Goal: Information Seeking & Learning: Learn about a topic

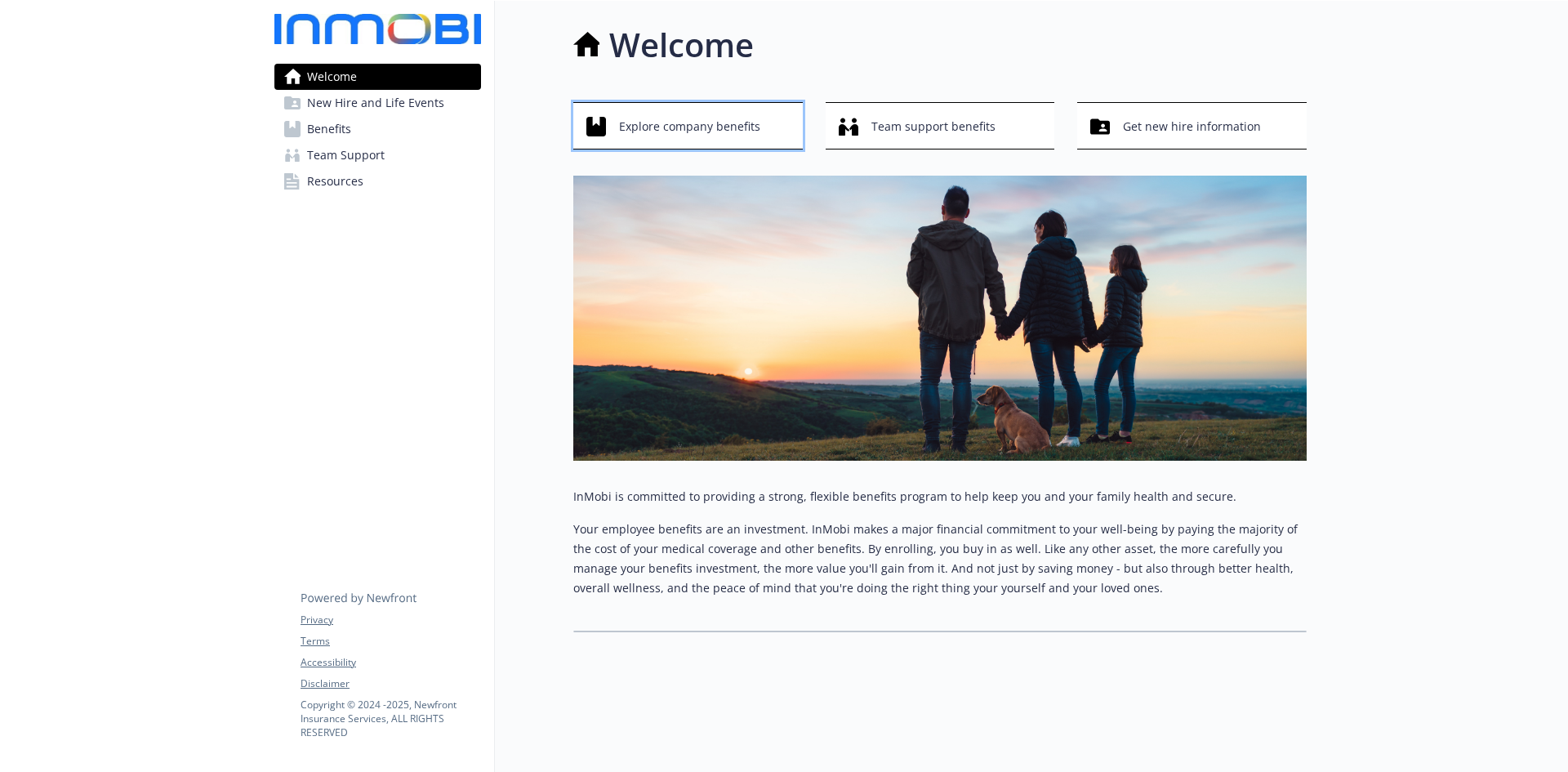
click at [729, 120] on span "Explore company benefits" at bounding box center [690, 126] width 141 height 31
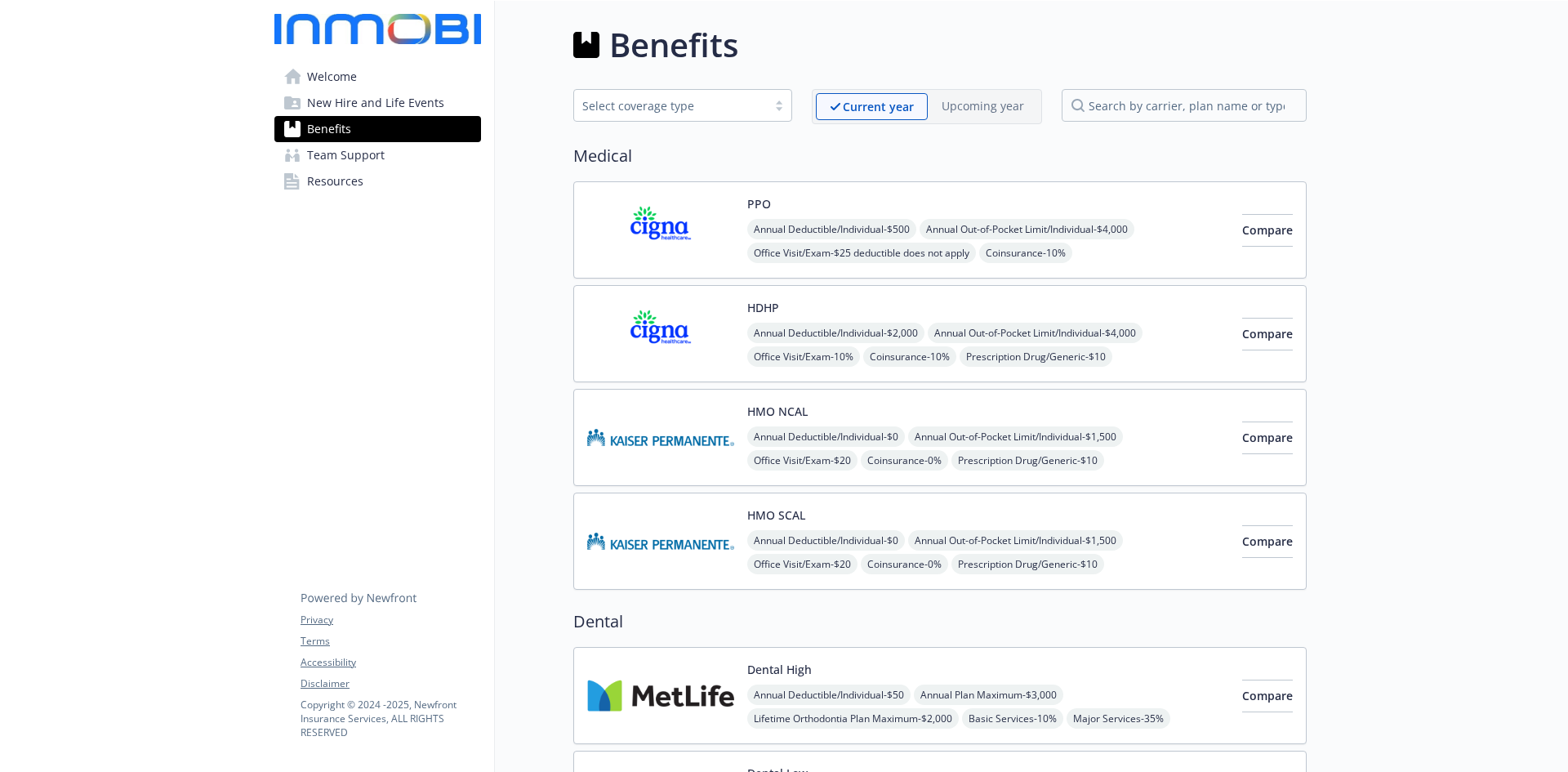
click at [391, 168] on link "Team Support" at bounding box center [377, 154] width 206 height 26
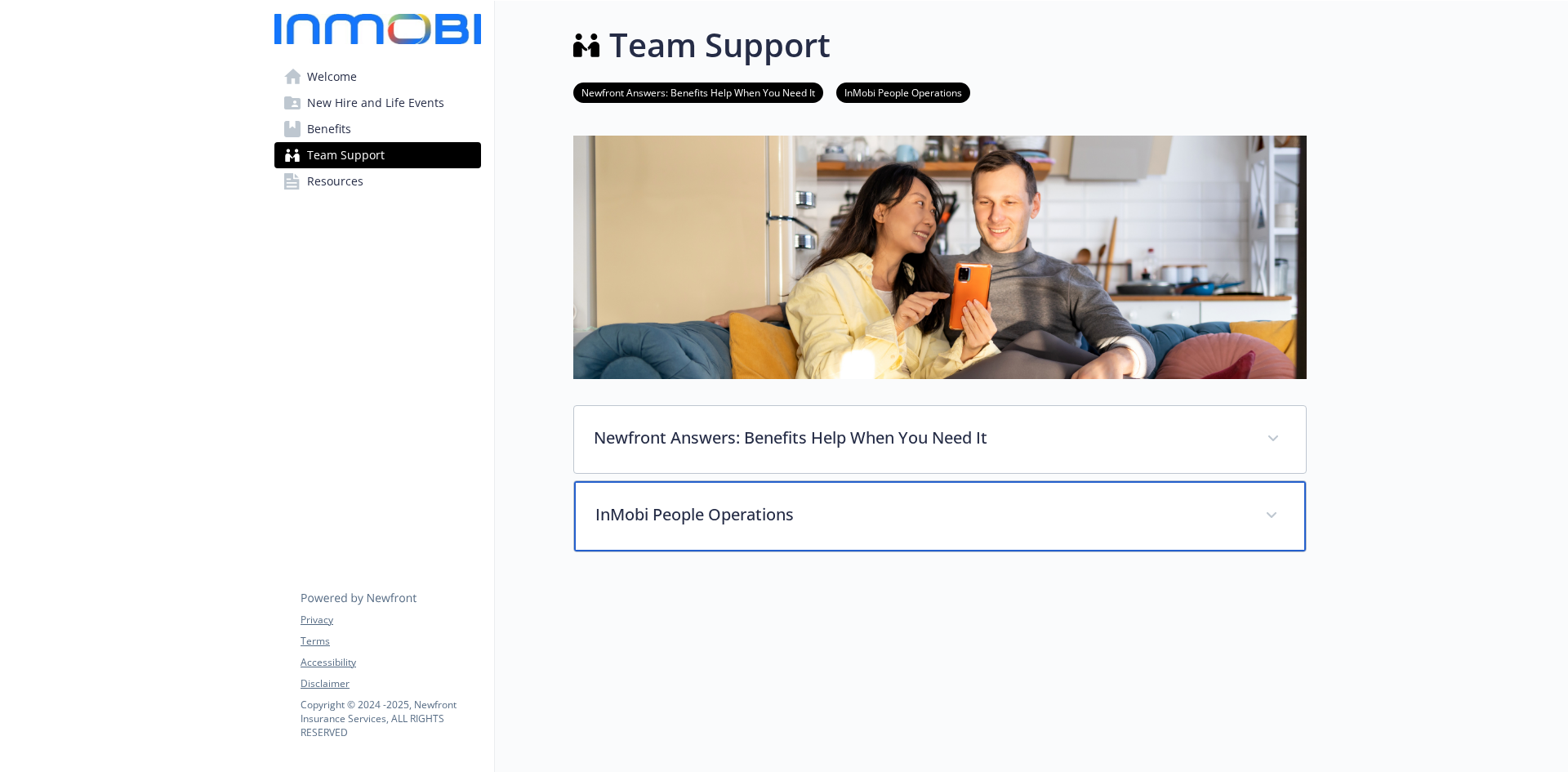
click at [912, 530] on div "InMobi People Operations" at bounding box center [940, 516] width 732 height 70
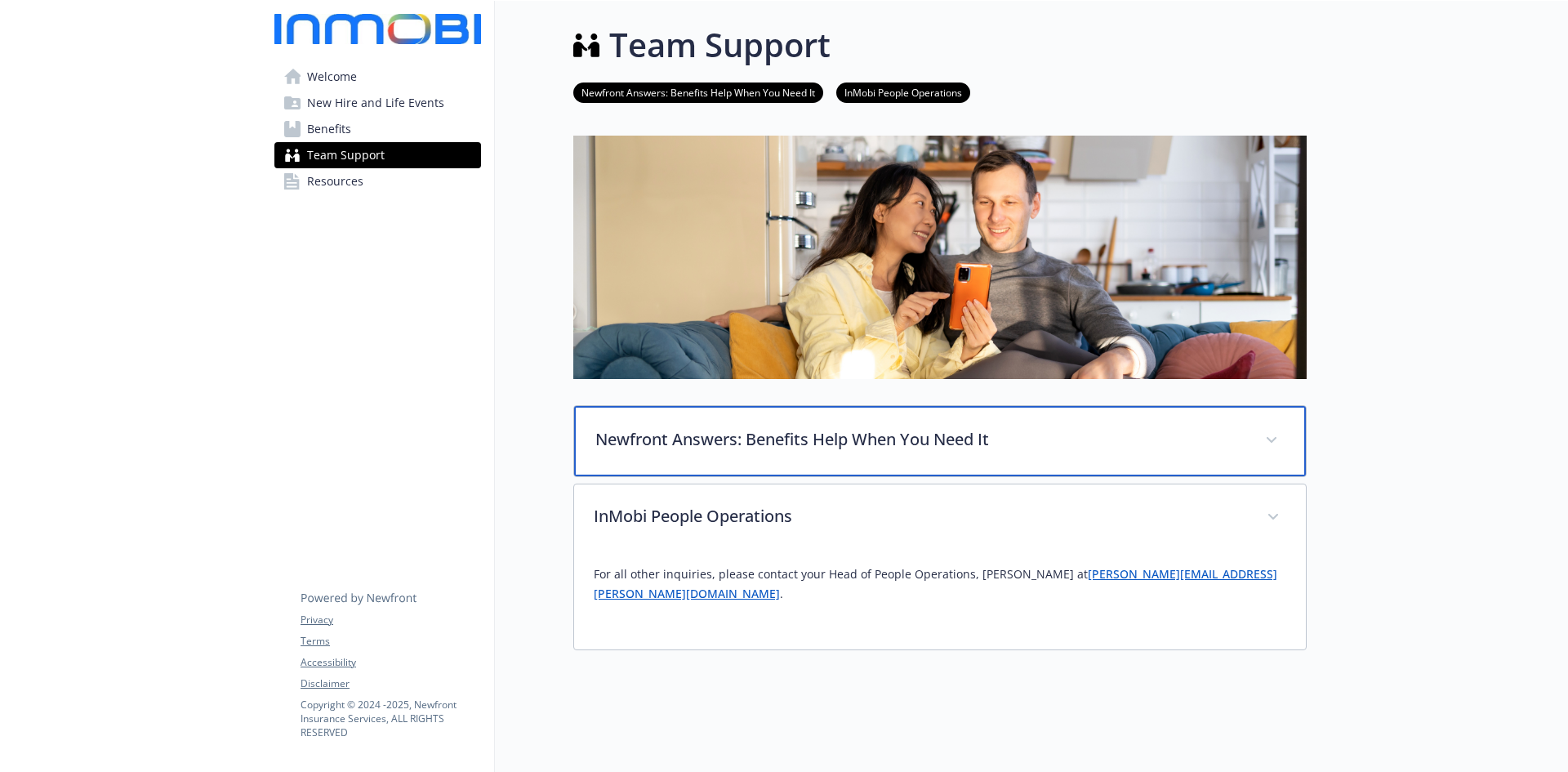
click at [898, 430] on p "Newfront Answers: Benefits Help When You Need It" at bounding box center [921, 439] width 650 height 24
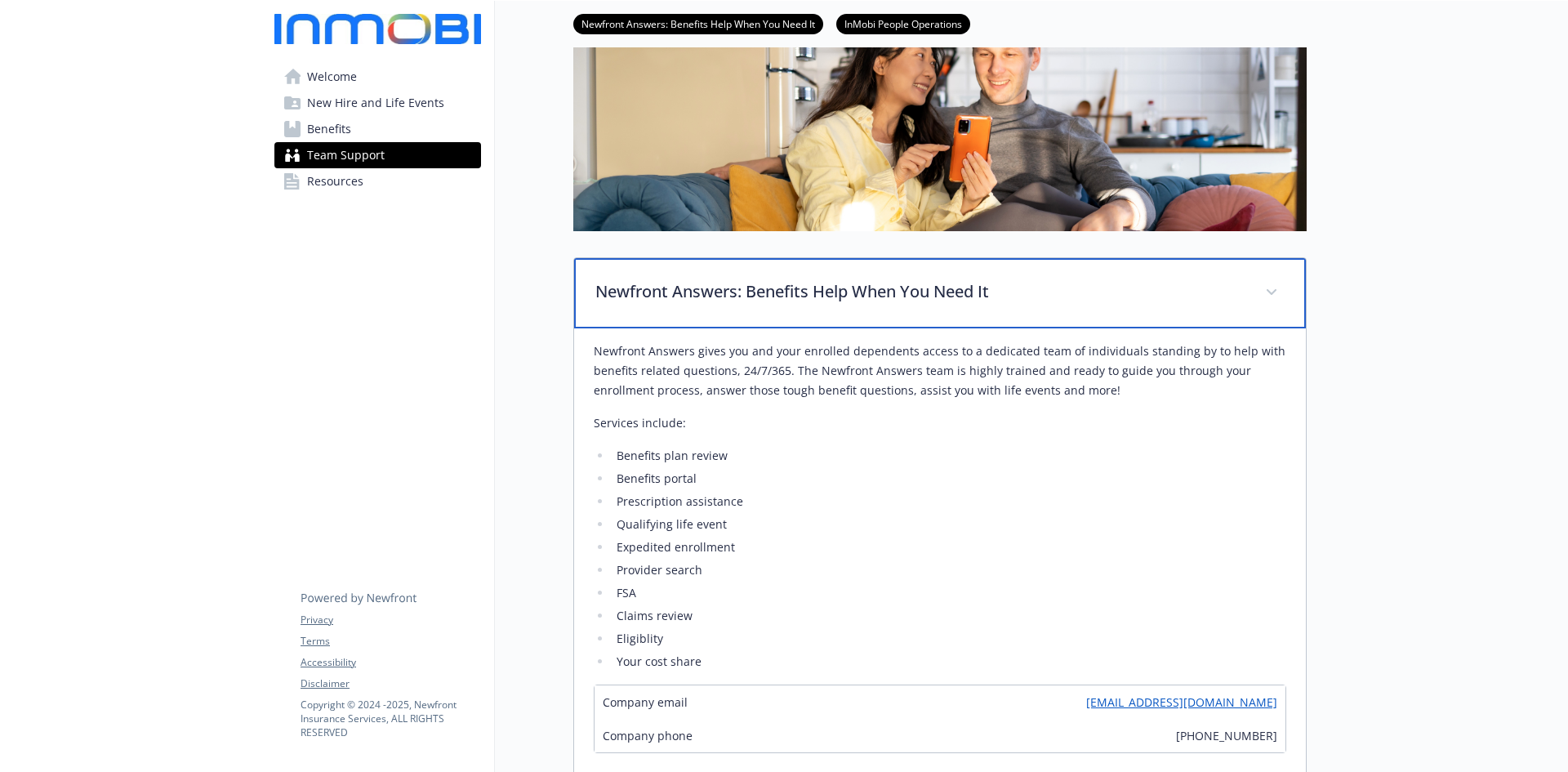
scroll to position [245, 0]
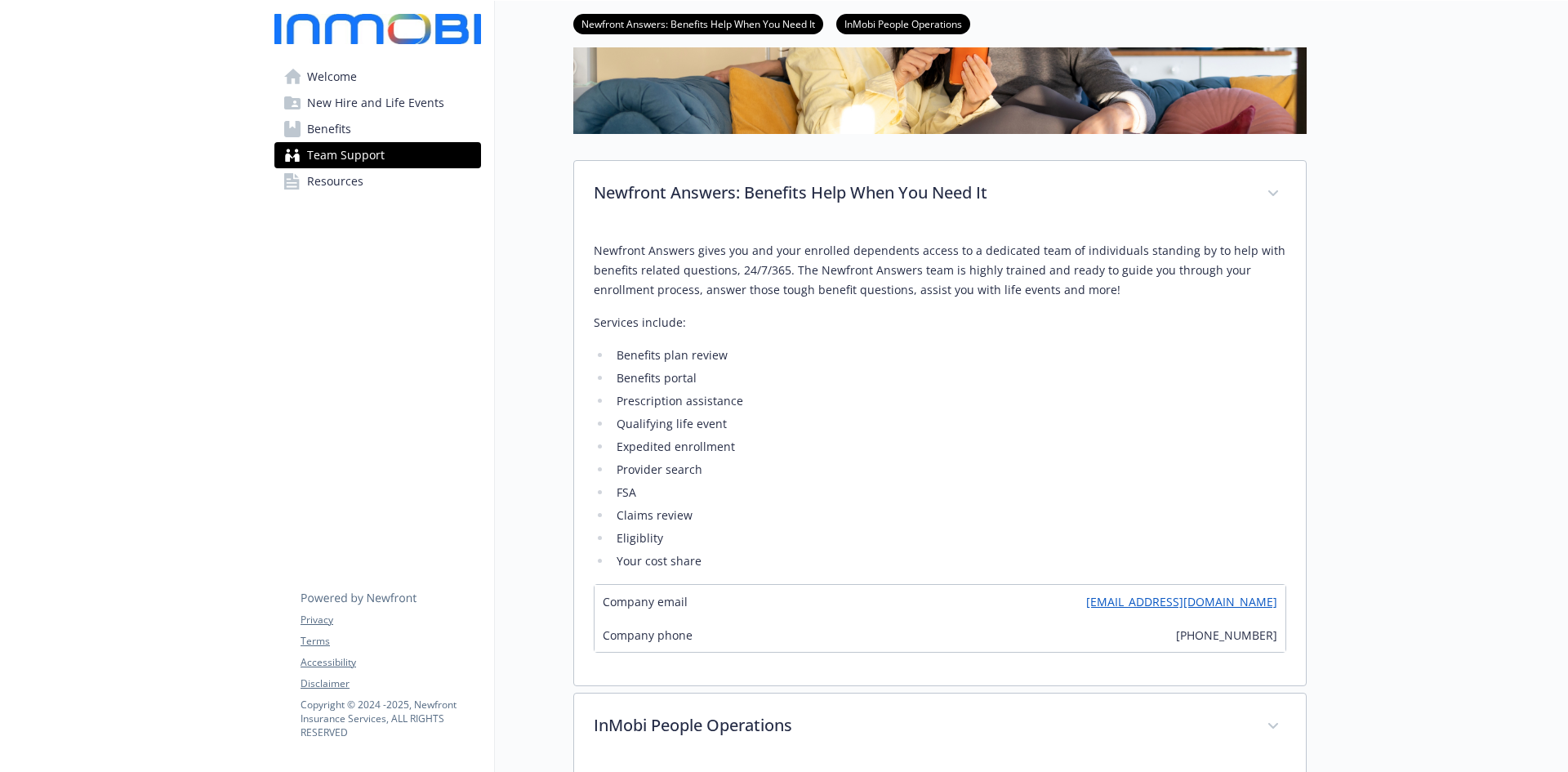
click at [374, 178] on link "Resources" at bounding box center [377, 180] width 206 height 26
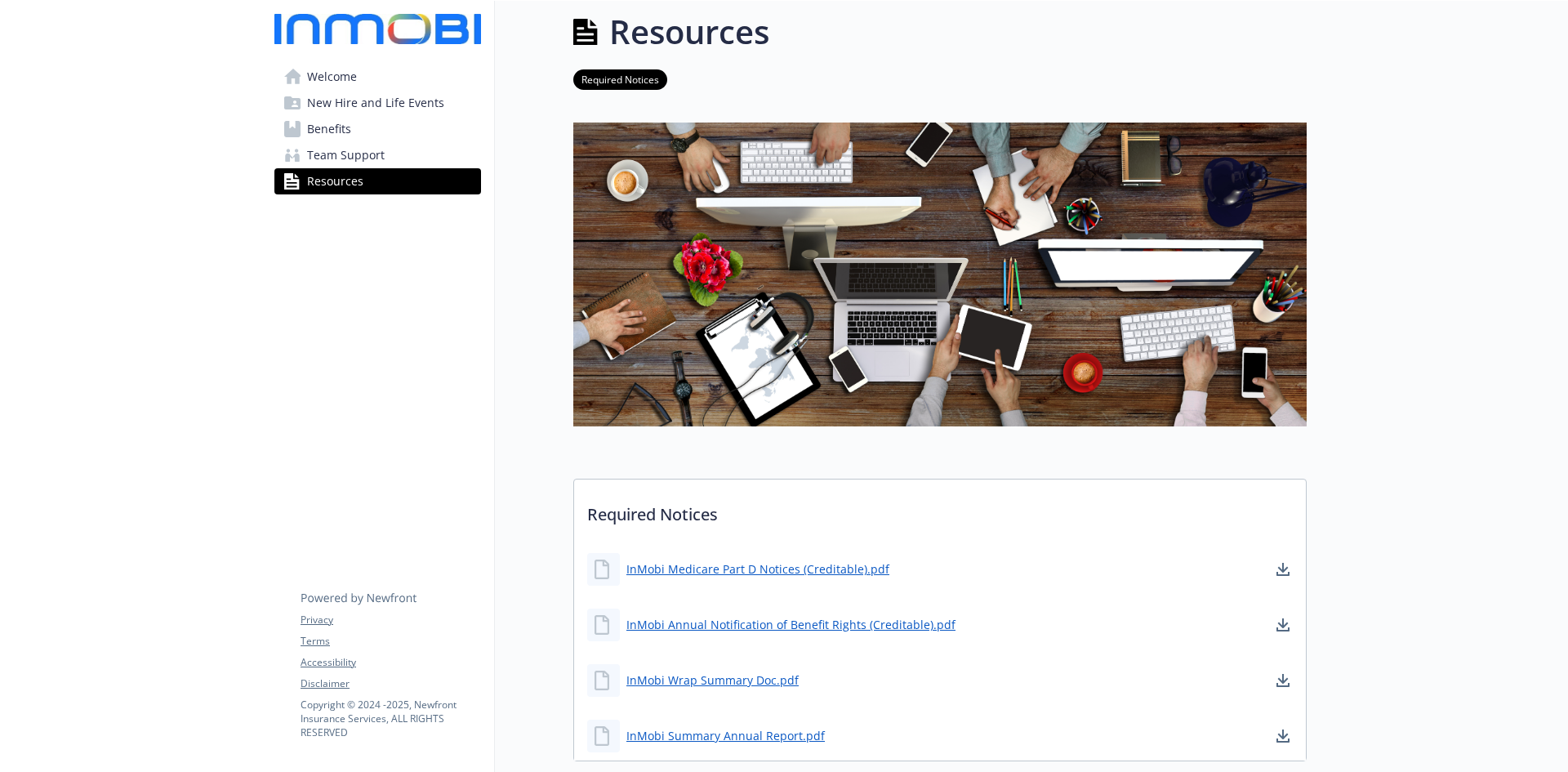
scroll to position [132, 0]
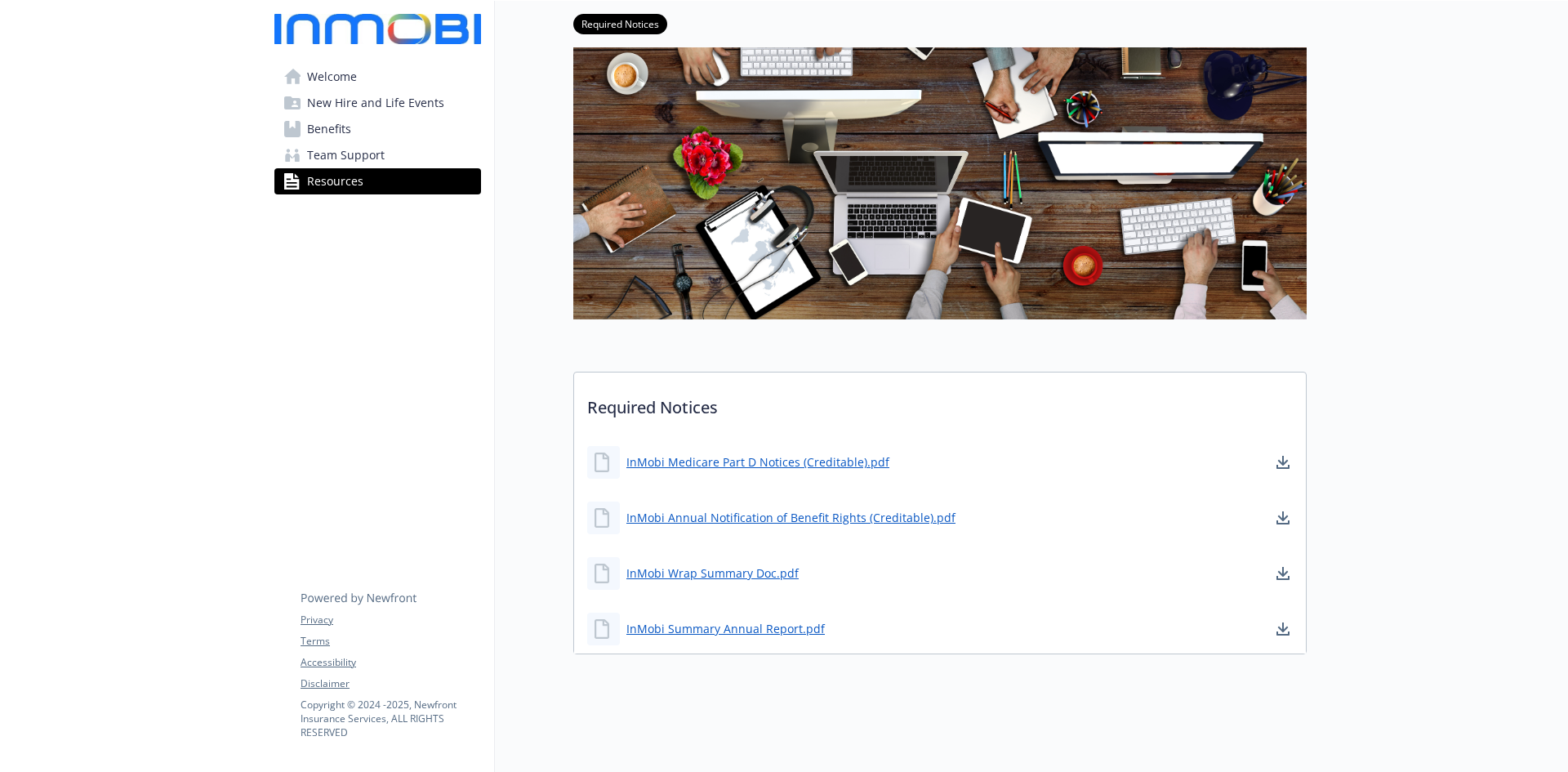
click at [386, 104] on span "New Hire and Life Events" at bounding box center [375, 102] width 137 height 26
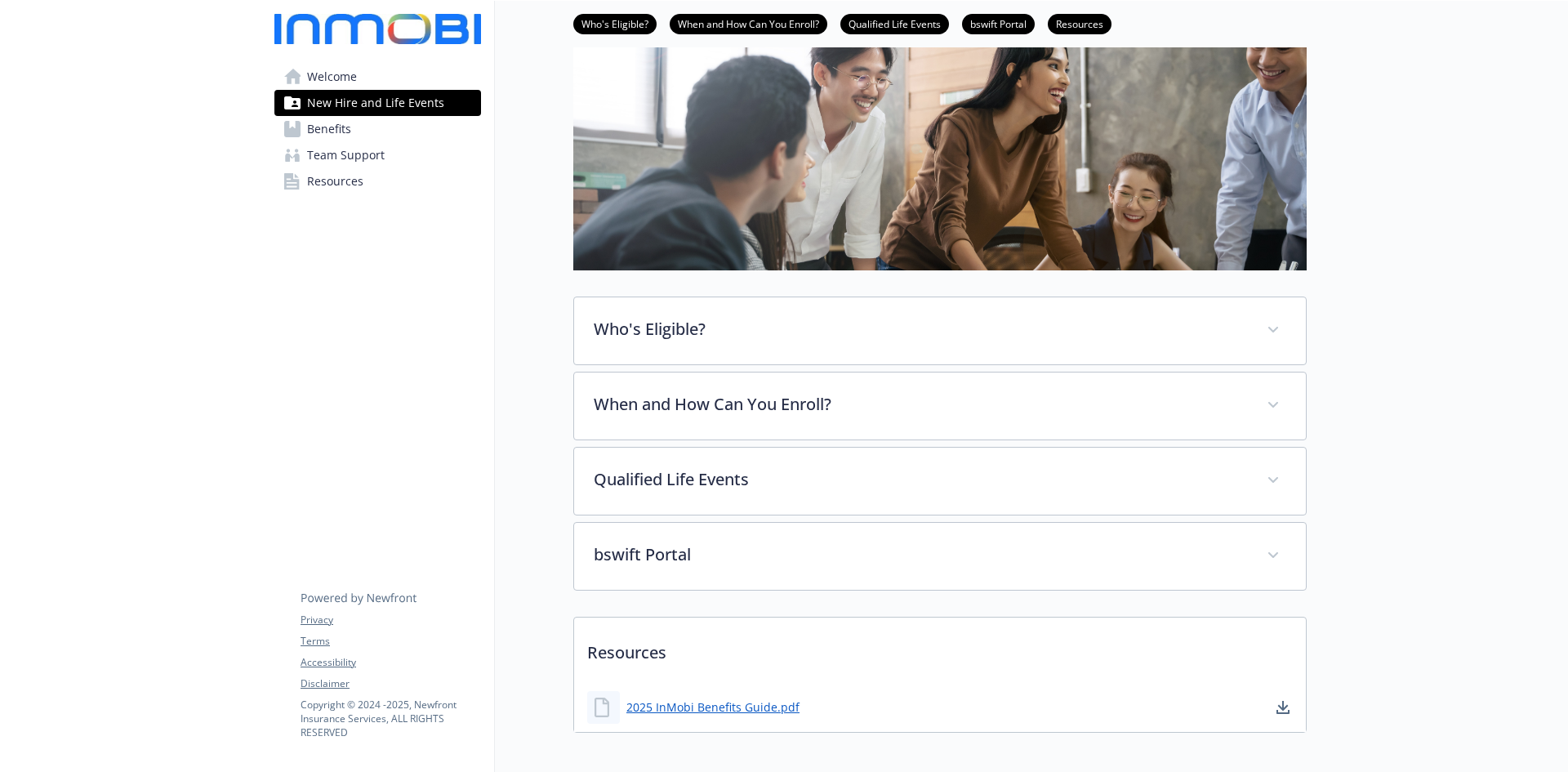
click at [383, 73] on link "Welcome" at bounding box center [377, 76] width 206 height 26
